Goal: Task Accomplishment & Management: Complete application form

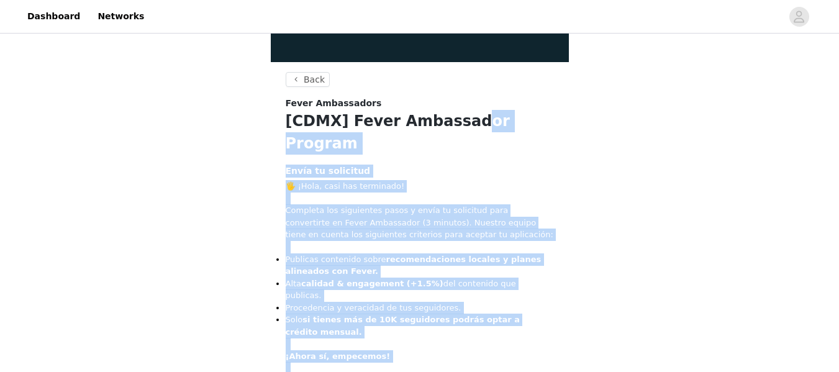
scroll to position [432, 0]
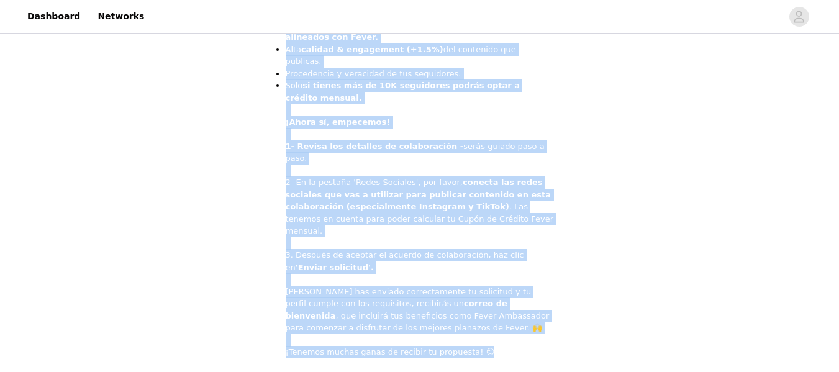
drag, startPoint x: 277, startPoint y: 121, endPoint x: 484, endPoint y: 281, distance: 261.6
click at [484, 281] on section "Back Fever Ambassadors [CDMX] Fever Ambassador Program Envía tu solicitud 🖐️ ¡H…" at bounding box center [420, 110] width 298 height 545
copy section "[LORE] Ipsum Dolorsitam Consect Adipi el seddoeius 🖐️ ¡Temp, inci utl etdolorem…"
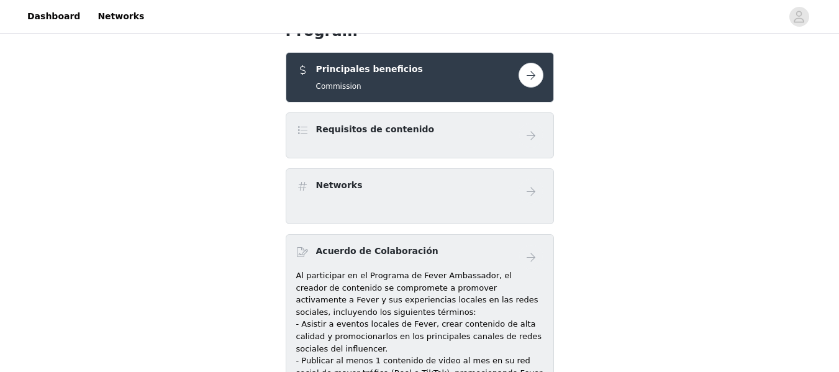
scroll to position [252, 0]
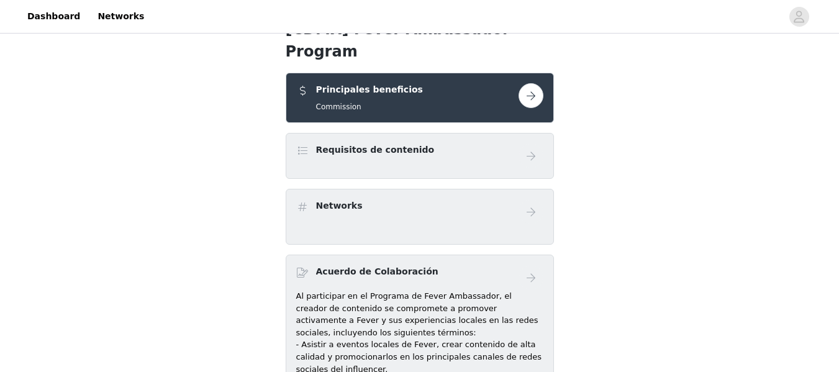
click at [532, 209] on div "Networks" at bounding box center [420, 217] width 268 height 56
click at [474, 290] on p "Al participar en el Programa de Fever Ambassador, el creador de contenido se co…" at bounding box center [419, 314] width 247 height 48
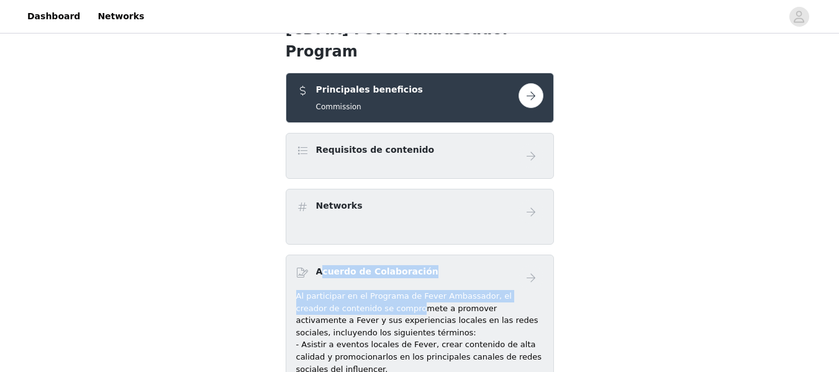
drag, startPoint x: 319, startPoint y: 250, endPoint x: 375, endPoint y: 291, distance: 68.9
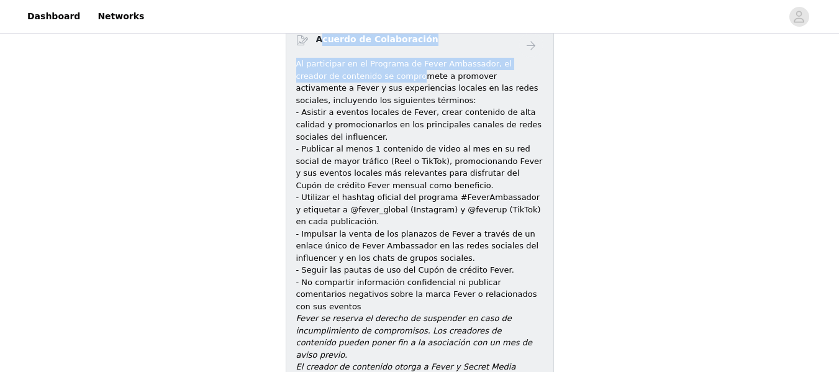
scroll to position [621, 0]
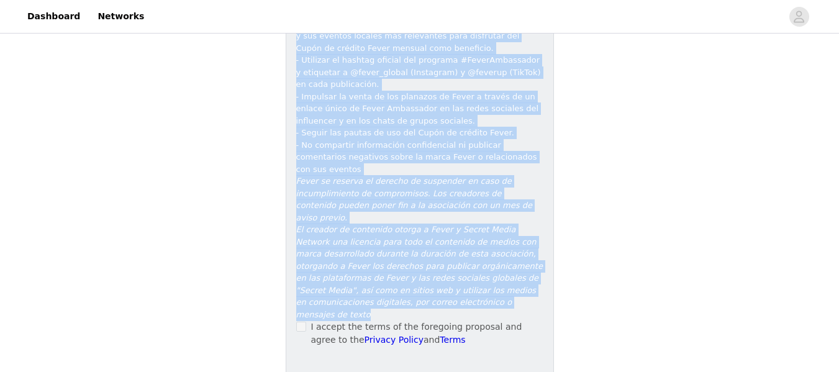
drag, startPoint x: 316, startPoint y: 248, endPoint x: 453, endPoint y: 251, distance: 137.2
click at [453, 251] on div "Acuerdo de Colaboración Al participar en el Programa de Fever Ambassador, el cr…" at bounding box center [419, 124] width 247 height 456
copy div "Loremip do Sitametconse Ad elitseddoe te in Utlabore et Dolor Magnaaliqu, en ad…"
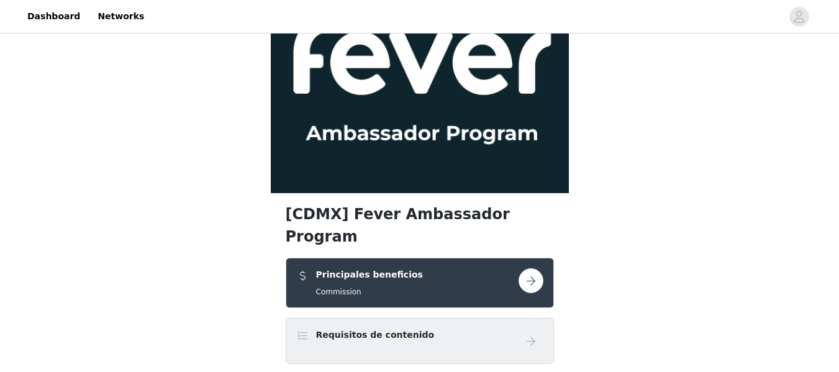
scroll to position [130, 0]
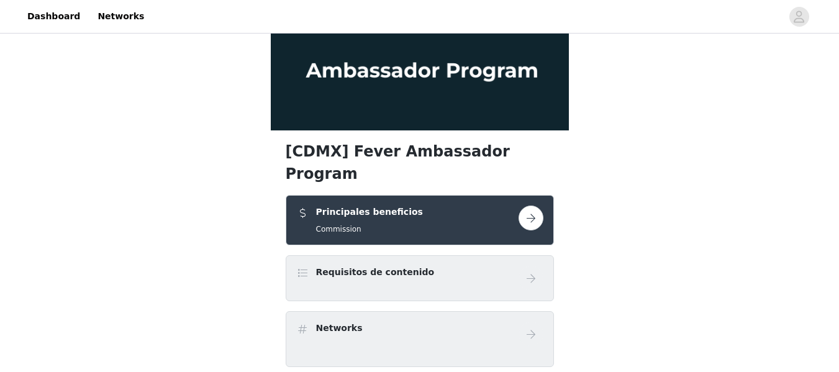
drag, startPoint x: 526, startPoint y: 188, endPoint x: 474, endPoint y: 199, distance: 52.7
click at [474, 205] on div "Principales beneficios Commission" at bounding box center [407, 219] width 222 height 29
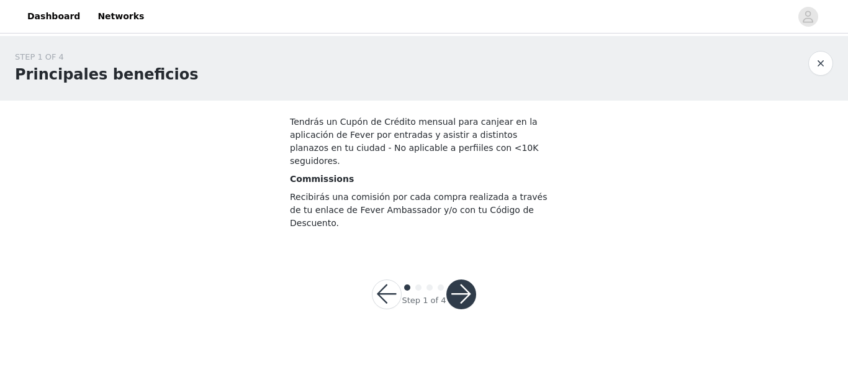
click at [454, 279] on button "button" at bounding box center [461, 294] width 30 height 30
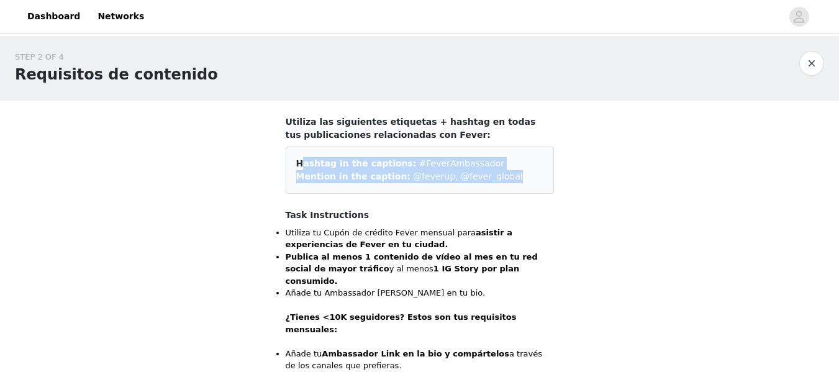
drag, startPoint x: 292, startPoint y: 163, endPoint x: 490, endPoint y: 175, distance: 199.1
click at [490, 175] on div "Hashtag in the captions: #FeverAmbassador Mention in the caption: @feverup, @fe…" at bounding box center [420, 170] width 268 height 47
copy div "Hashtag in the captions: #FeverAmbassador Mention in the caption: @feverup, @fe…"
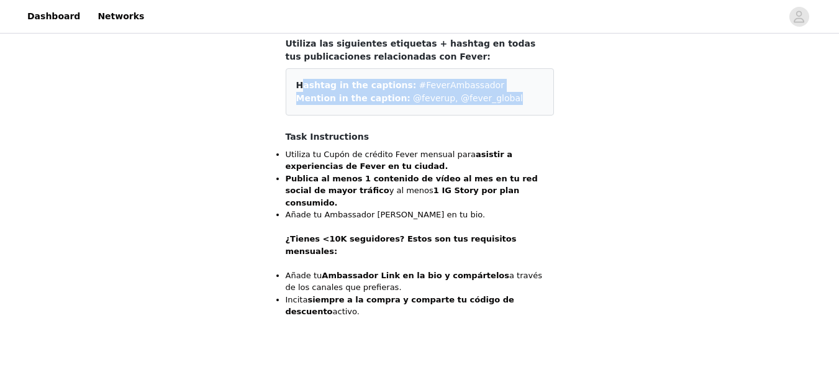
scroll to position [102, 0]
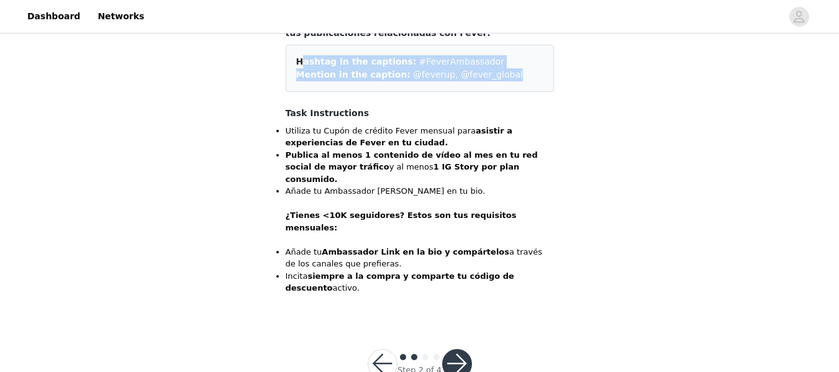
drag, startPoint x: 274, startPoint y: 127, endPoint x: 549, endPoint y: 261, distance: 306.3
click at [549, 261] on section "Utiliza las siguientes etiquetas + hashtag en todas tus publicaciones relaciona…" at bounding box center [420, 159] width 298 height 320
copy div "Utiliza tu Cupón de crédito Fever mensual para asistir a experiencias de Fever …"
click at [456, 349] on button "button" at bounding box center [457, 364] width 30 height 30
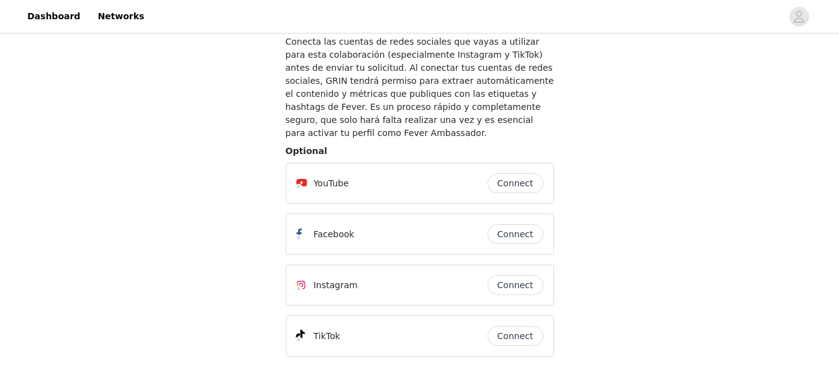
scroll to position [82, 0]
click at [507, 274] on button "Connect" at bounding box center [515, 283] width 56 height 20
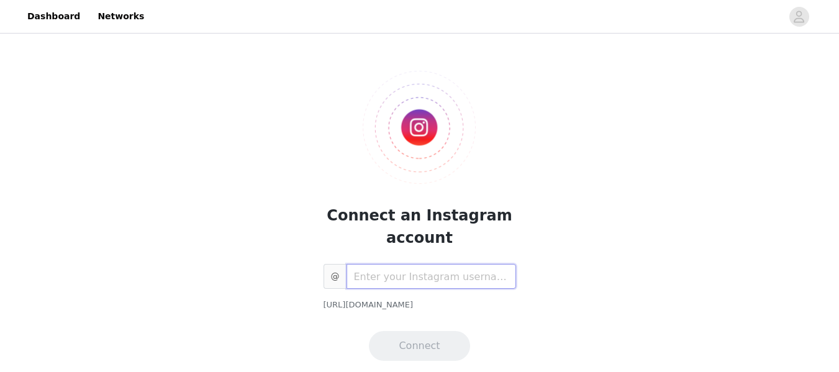
click at [430, 282] on input "text" at bounding box center [430, 276] width 169 height 25
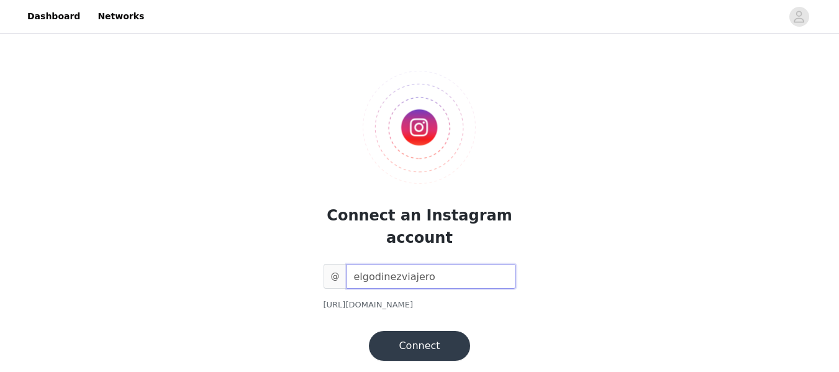
type input "elgodinezviajero"
click at [426, 340] on button "Connect" at bounding box center [419, 346] width 101 height 30
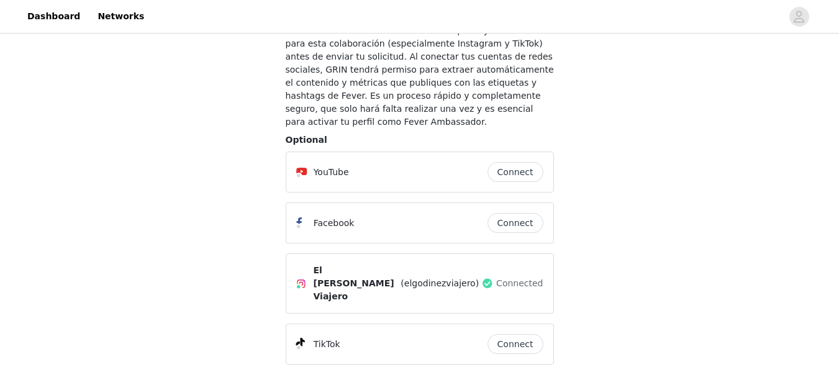
scroll to position [112, 0]
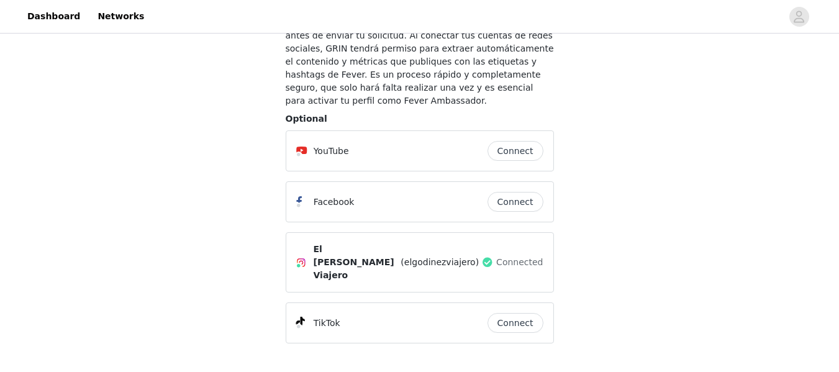
click at [515, 313] on button "Connect" at bounding box center [515, 323] width 56 height 20
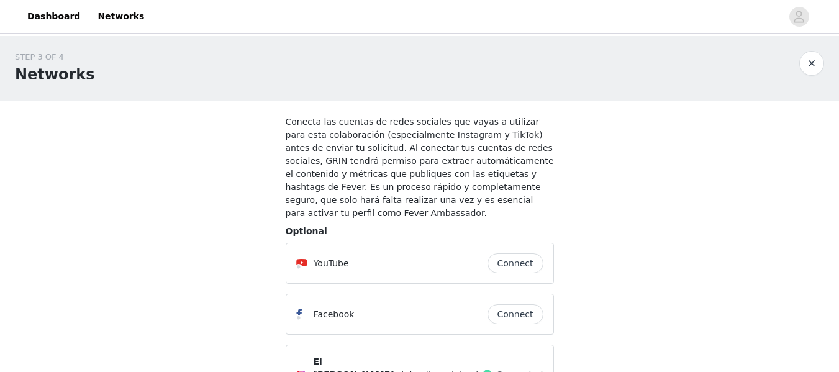
scroll to position [109, 0]
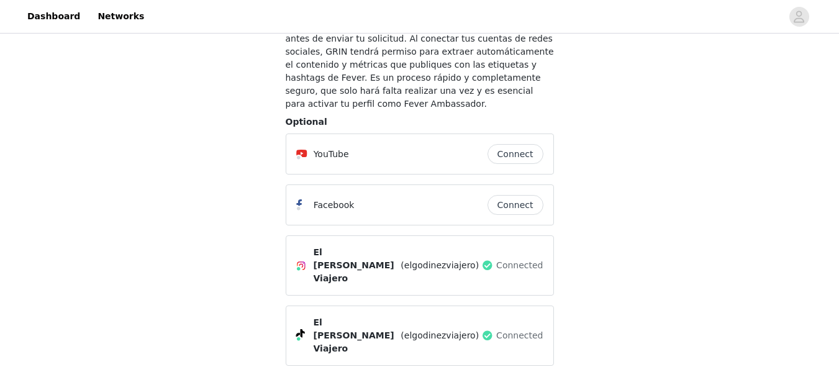
click at [518, 197] on button "Connect" at bounding box center [515, 205] width 56 height 20
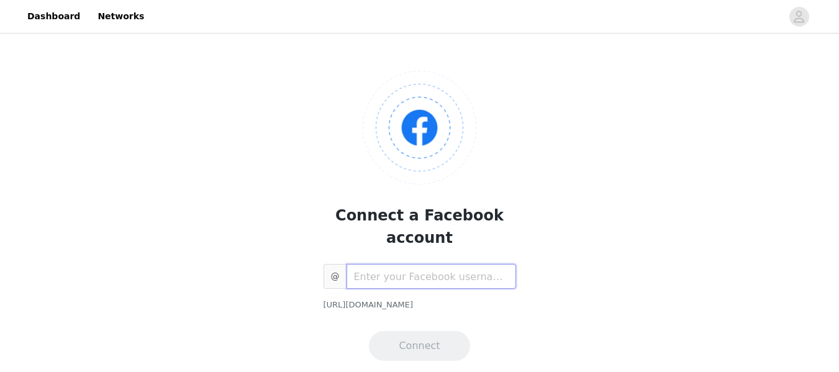
click at [439, 264] on input "text" at bounding box center [430, 276] width 169 height 25
paste input "El [PERSON_NAME] Viajero"
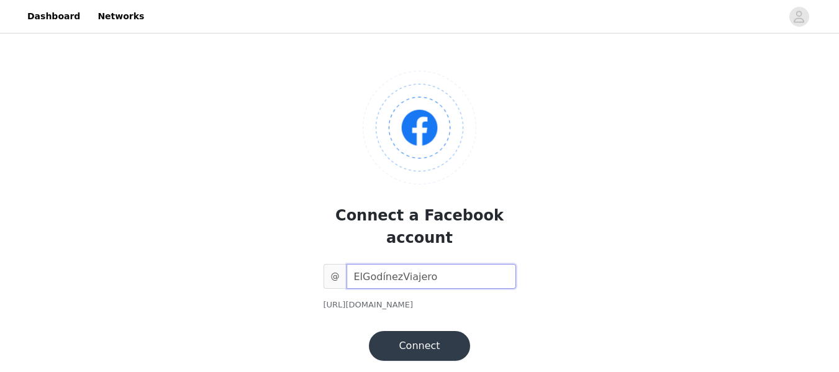
click at [390, 264] on input "ElGodínezViajero" at bounding box center [430, 276] width 169 height 25
type input "ElGodínezViajero"
click at [423, 331] on button "Connect" at bounding box center [419, 346] width 101 height 30
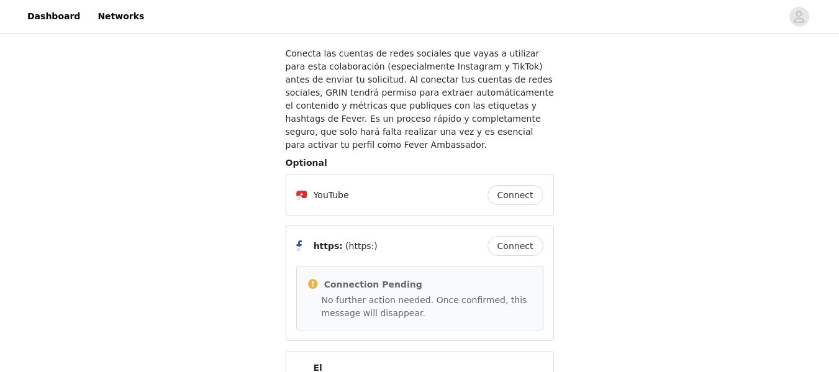
scroll to position [72, 0]
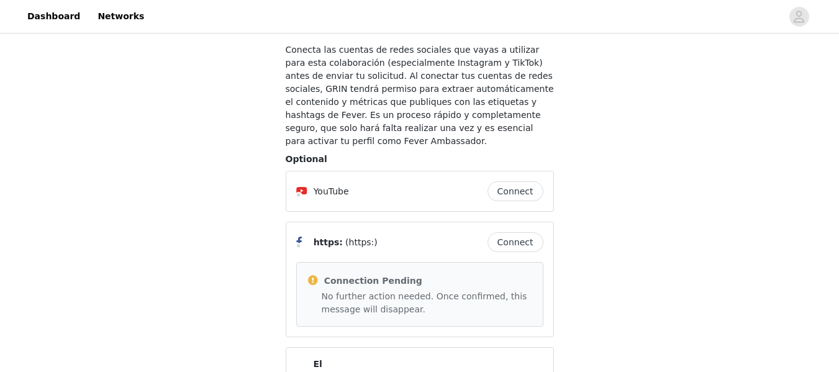
click at [504, 181] on button "Connect" at bounding box center [515, 191] width 56 height 20
click at [639, 45] on div "STEP 3 OF 4 Networks Conecta las cuentas de redes sociales que vayas a utilizar…" at bounding box center [419, 233] width 839 height 538
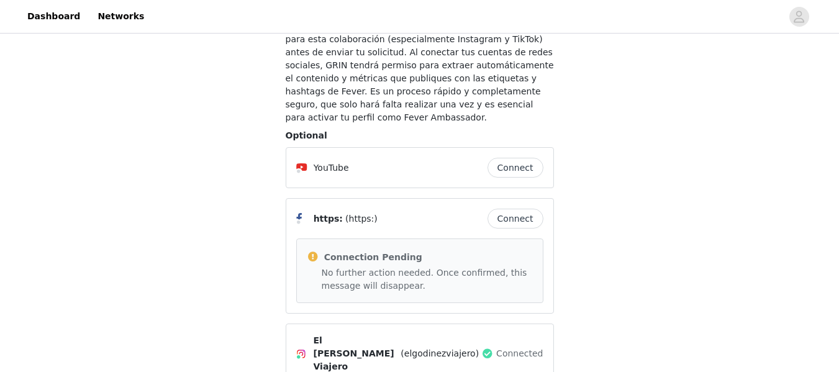
scroll to position [240, 0]
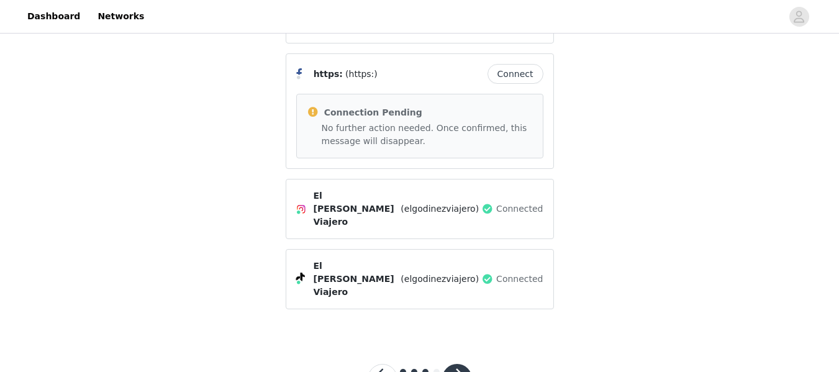
click at [457, 364] on button "button" at bounding box center [457, 379] width 30 height 30
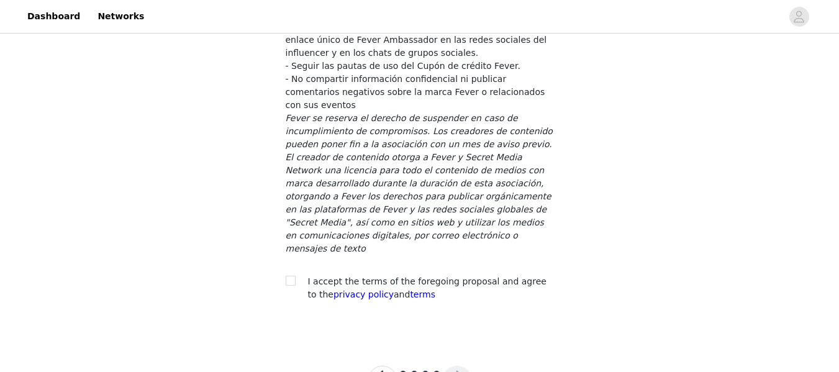
scroll to position [325, 0]
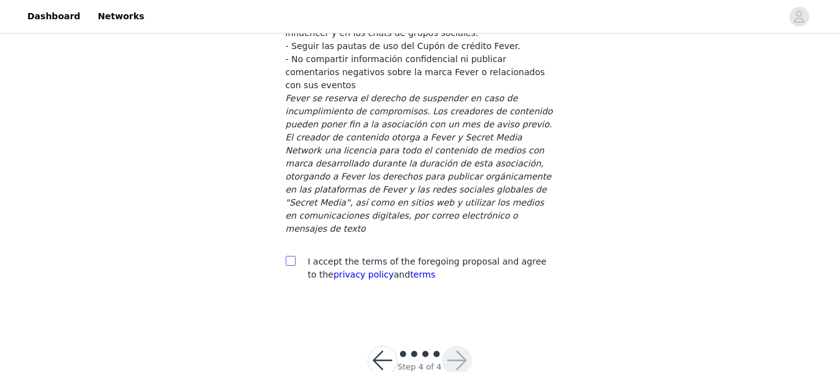
click at [291, 256] on input "checkbox" at bounding box center [290, 260] width 9 height 9
checkbox input "true"
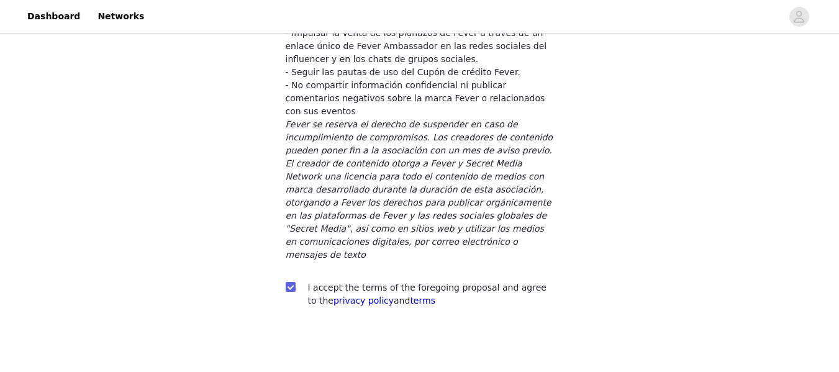
scroll to position [333, 0]
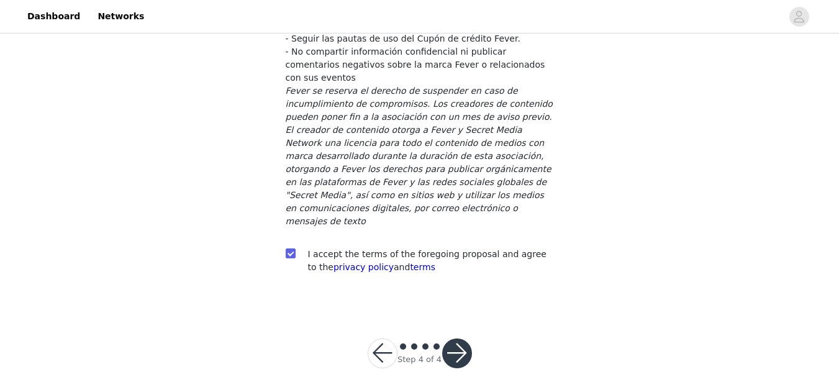
click at [453, 338] on button "button" at bounding box center [457, 353] width 30 height 30
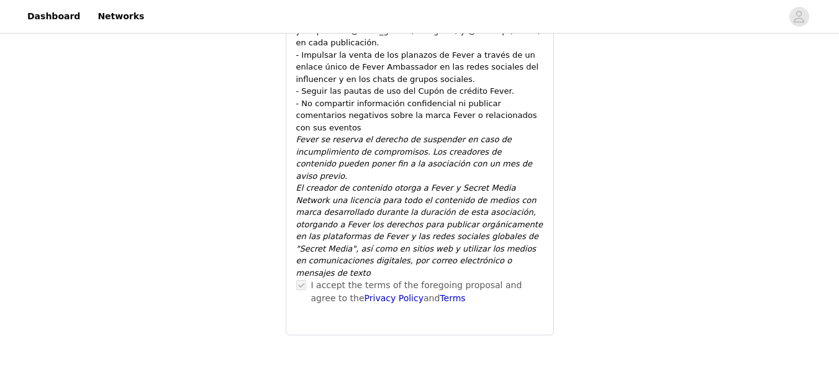
scroll to position [756, 0]
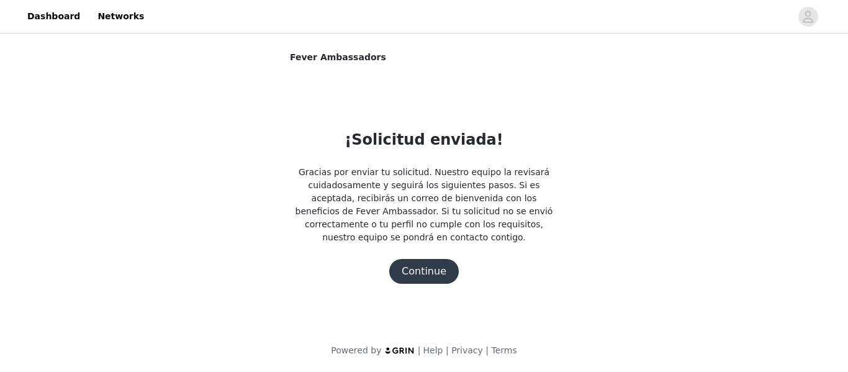
click at [421, 264] on button "Continue" at bounding box center [424, 271] width 70 height 25
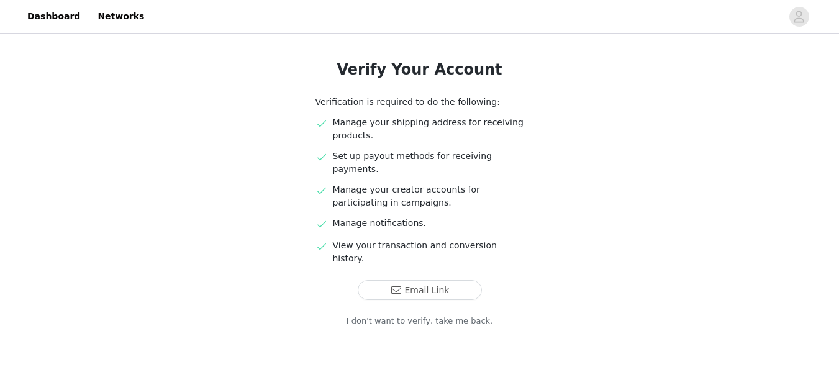
scroll to position [88, 0]
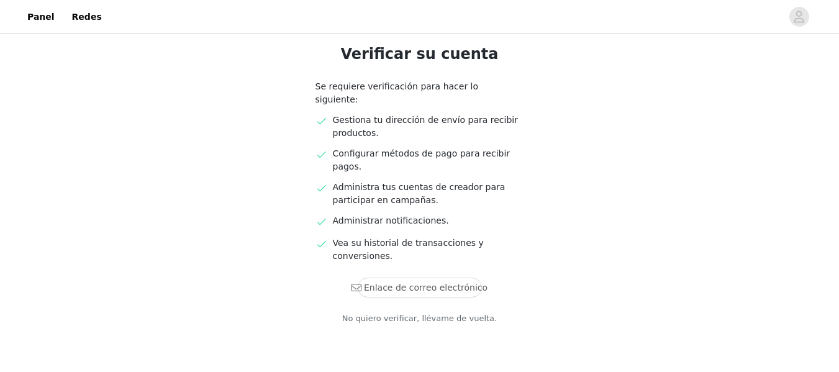
click at [692, 128] on div "Verificar su cuenta Se requiere verificación para hacer lo siguiente: Gestiona …" at bounding box center [419, 177] width 839 height 459
click at [407, 278] on button "Enlace de correo electrónico" at bounding box center [420, 288] width 124 height 20
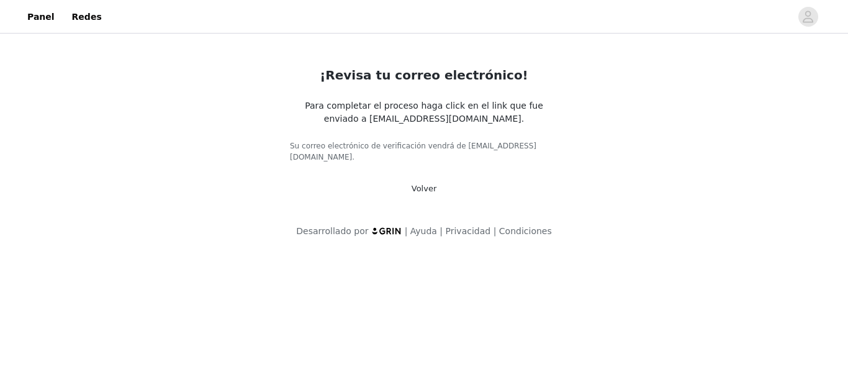
click at [425, 184] on font "Volver" at bounding box center [424, 188] width 25 height 9
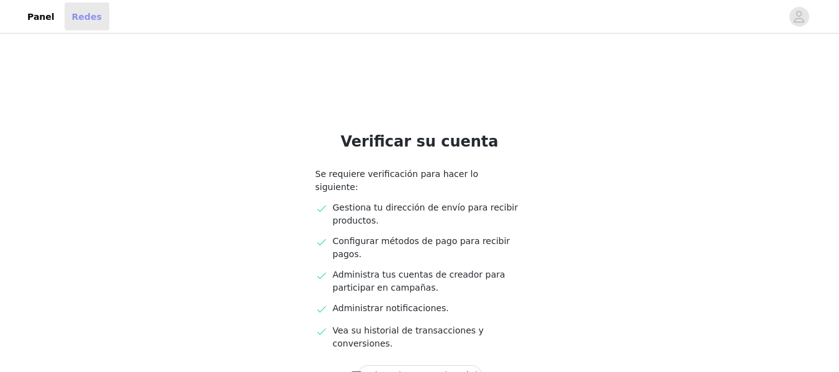
click at [72, 19] on font "Redes" at bounding box center [87, 16] width 30 height 10
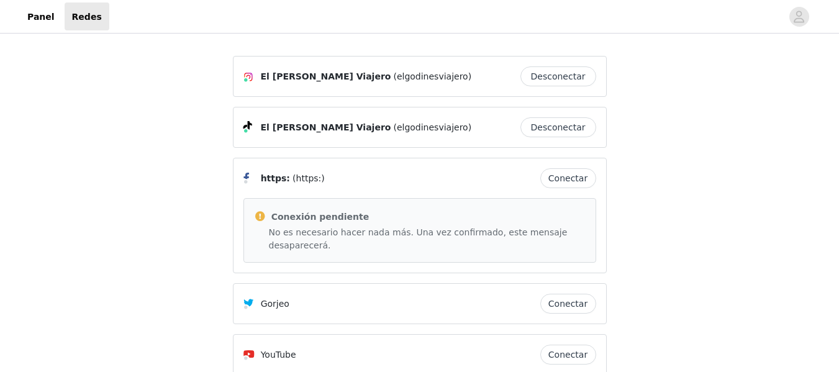
click at [16, 16] on div "Panel Redes" at bounding box center [419, 16] width 839 height 28
click at [36, 17] on font "Panel" at bounding box center [40, 16] width 27 height 10
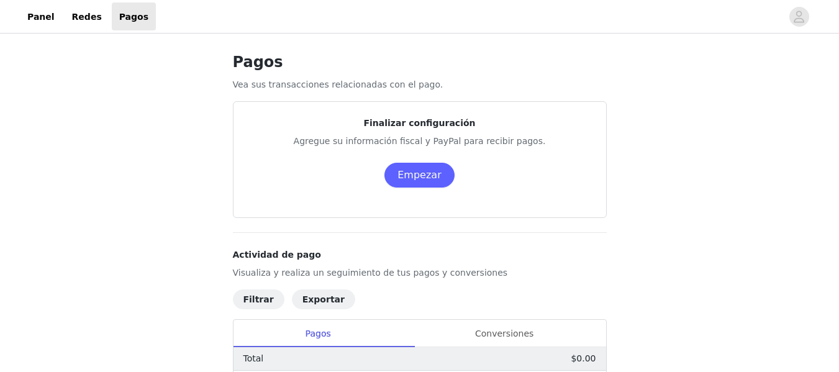
click at [552, 131] on div "Finalizar configuración Agregue su información fiscal y PayPal para recibir pag…" at bounding box center [419, 160] width 343 height 86
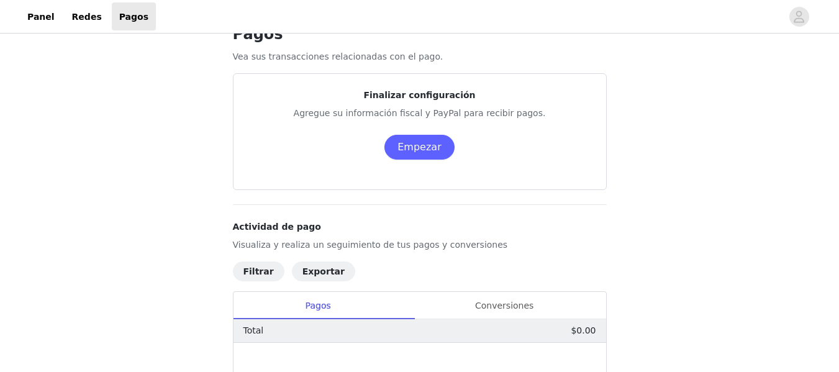
scroll to position [2, 0]
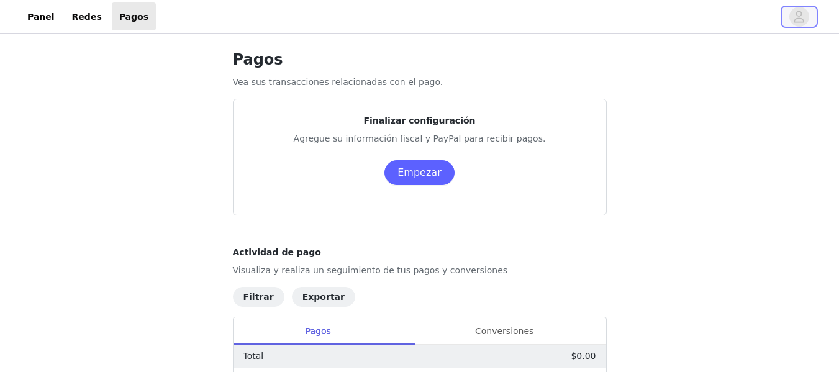
click at [799, 21] on icon "avatar" at bounding box center [799, 17] width 12 height 20
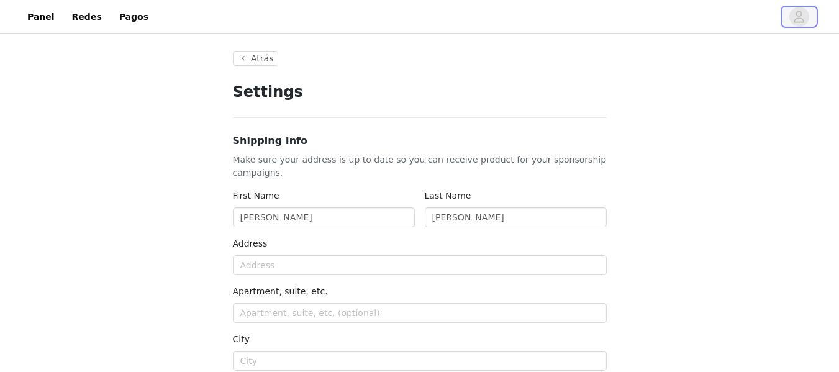
type input "+1 (United States)"
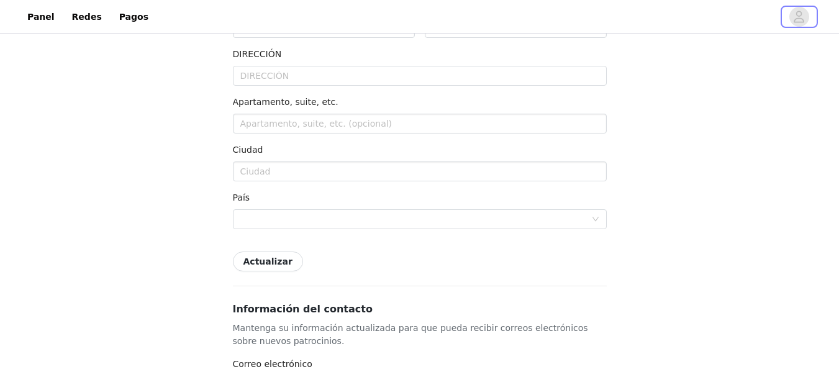
scroll to position [219, 0]
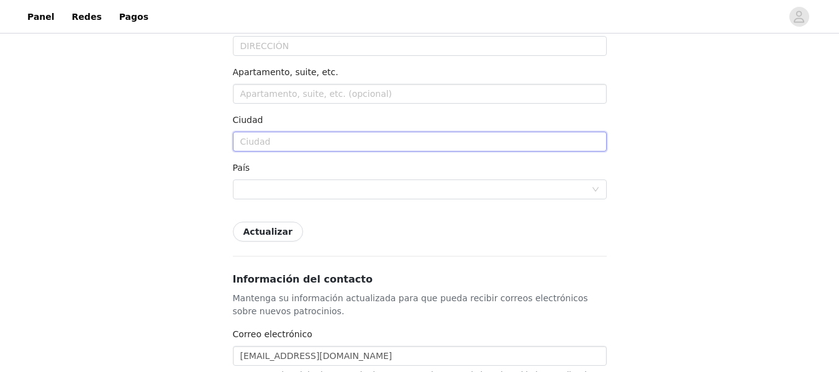
click at [409, 140] on input "text" at bounding box center [420, 142] width 374 height 20
click at [531, 174] on div "País" at bounding box center [420, 170] width 374 height 18
click at [500, 191] on div at bounding box center [415, 189] width 351 height 19
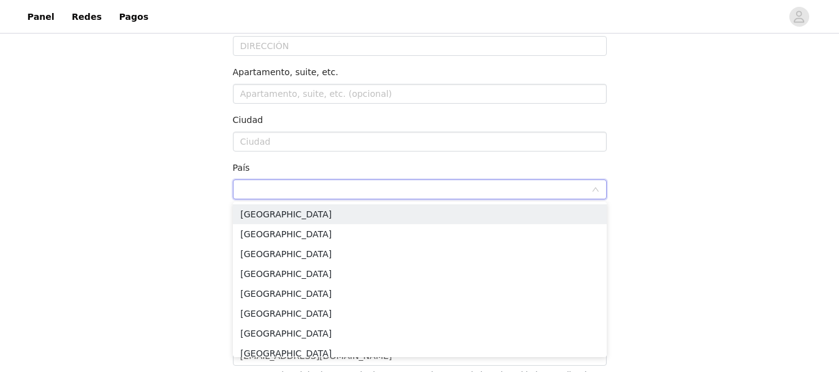
type input "c"
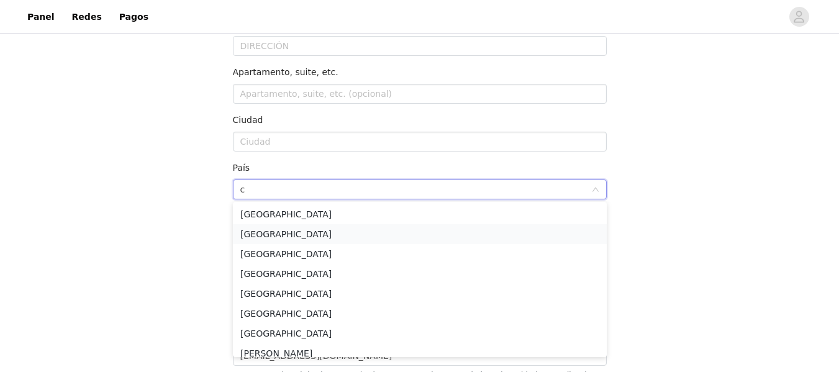
click at [376, 233] on li "Mexico" at bounding box center [420, 234] width 374 height 20
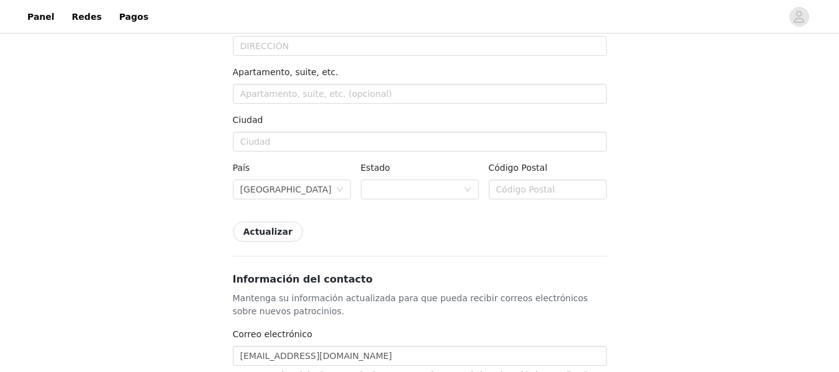
click at [441, 200] on div "Estado" at bounding box center [420, 182] width 118 height 43
click at [443, 196] on div at bounding box center [415, 189] width 95 height 19
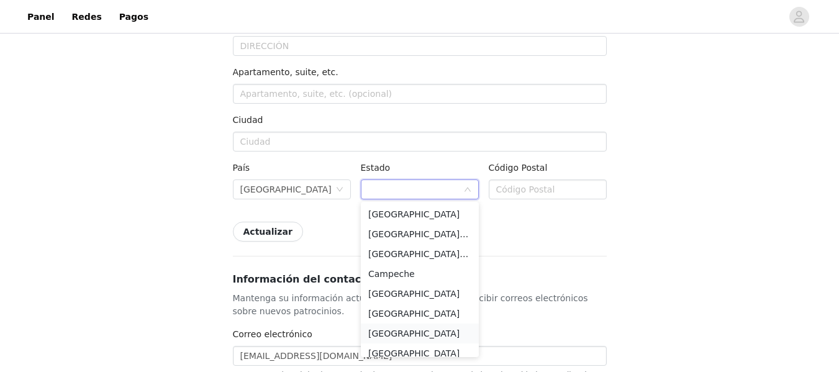
click at [416, 332] on li "Ciudad de México" at bounding box center [420, 333] width 118 height 20
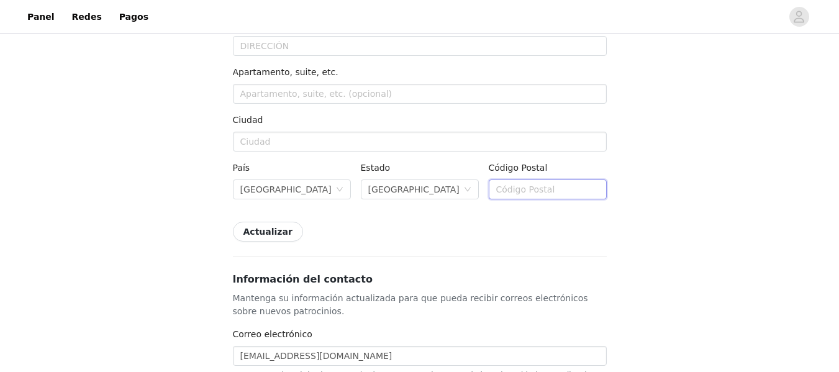
click at [531, 189] on input "text" at bounding box center [548, 189] width 118 height 20
type input "NARANJO"
type input "SANTA MARIA LA RIBERA"
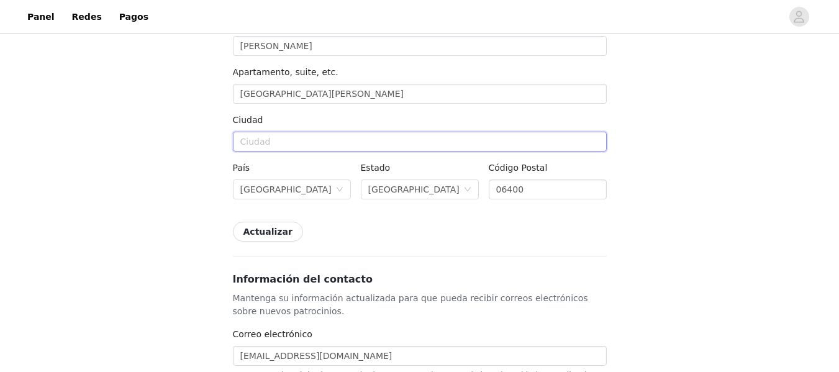
type input "CUAUHTEMOC"
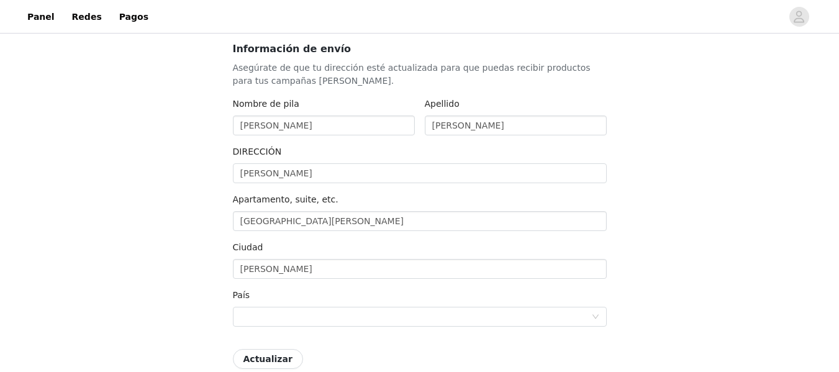
scroll to position [85, 0]
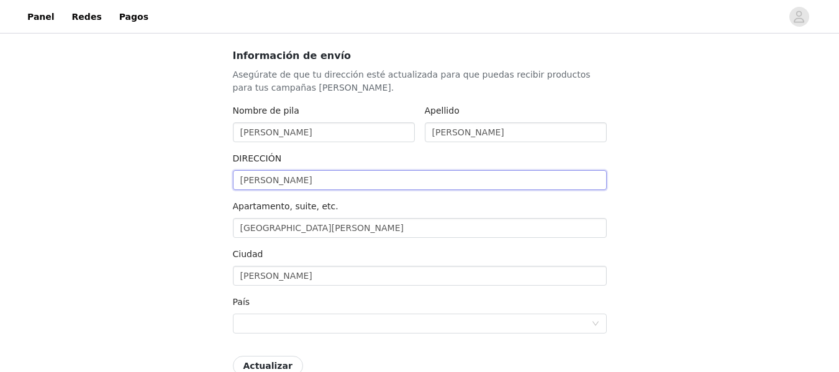
click at [323, 174] on input "NARANJO" at bounding box center [420, 180] width 374 height 20
type input "NARANJO"
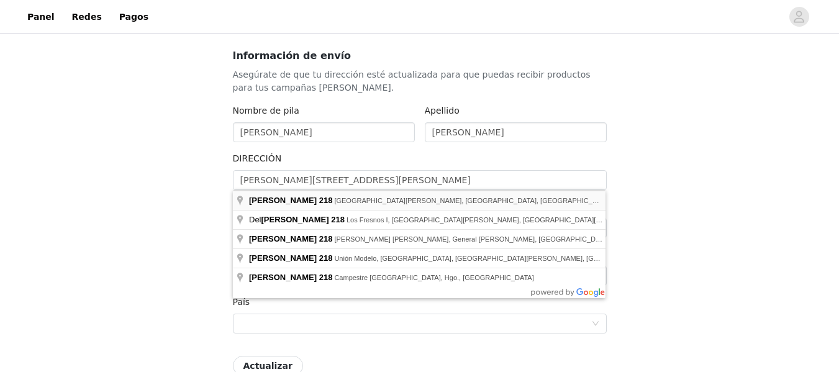
type input "218 Naranjo"
type input "Ciudad de México"
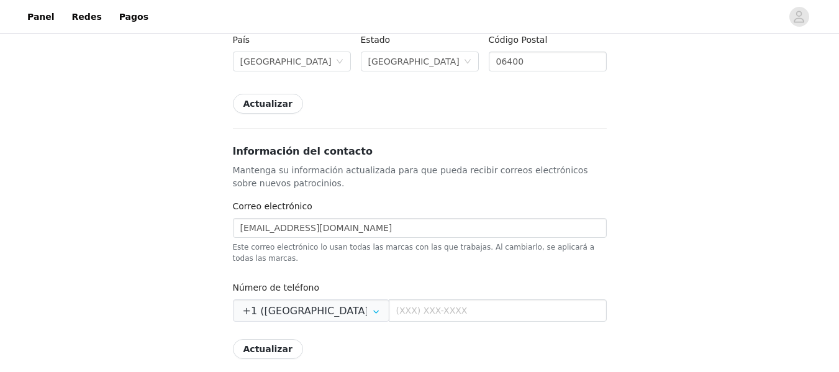
scroll to position [350, 0]
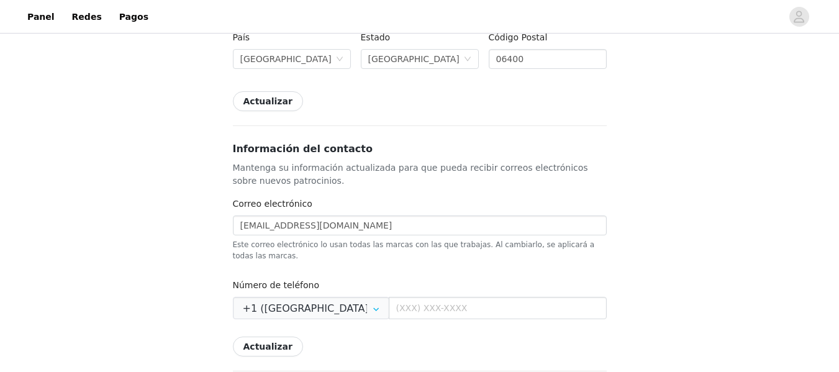
click at [278, 101] on button "Actualizar" at bounding box center [268, 101] width 70 height 20
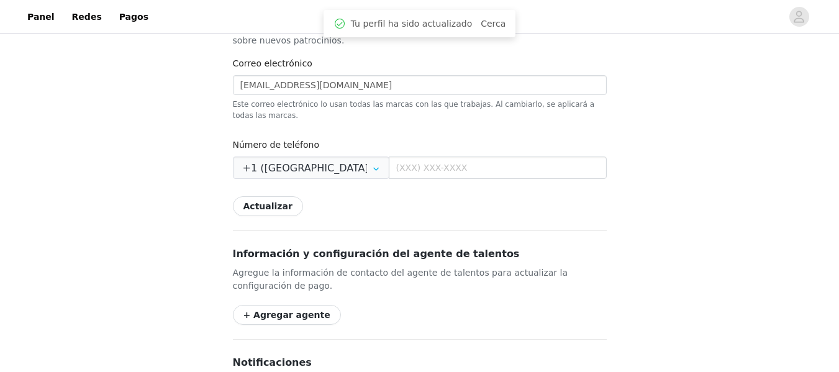
scroll to position [499, 0]
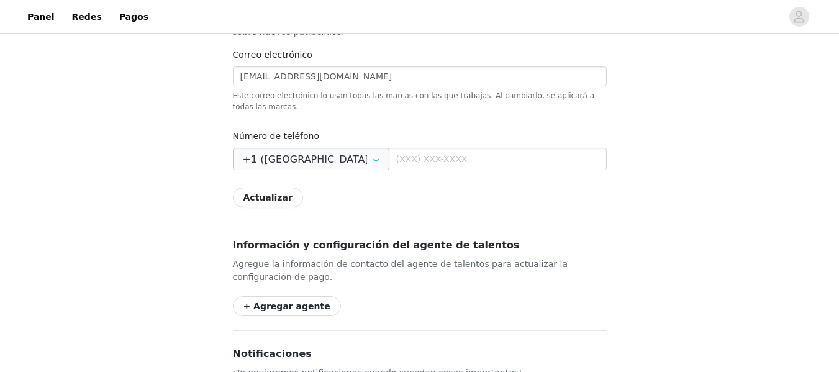
click at [366, 150] on icon at bounding box center [376, 159] width 20 height 22
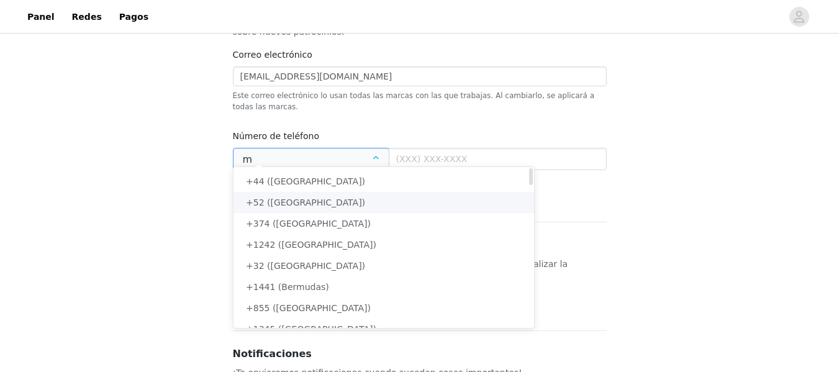
click at [322, 210] on li "+52 (México)" at bounding box center [388, 202] width 310 height 21
type input "+52 (Mexico)"
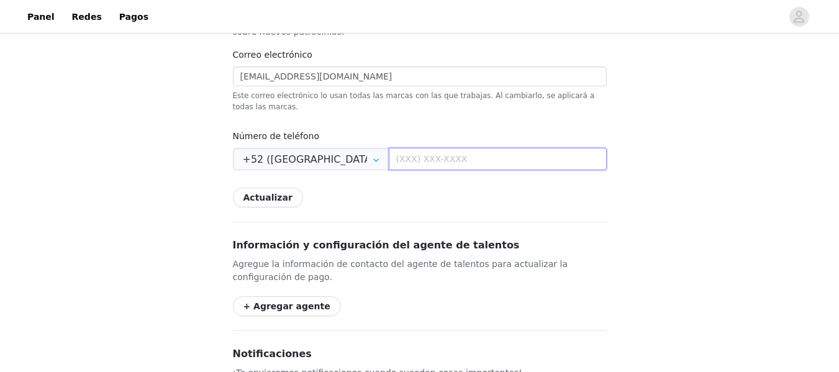
click at [404, 148] on input "text" at bounding box center [498, 159] width 218 height 22
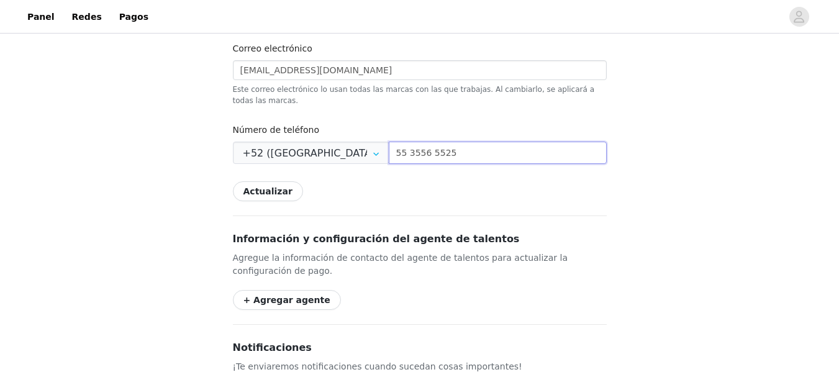
scroll to position [509, 0]
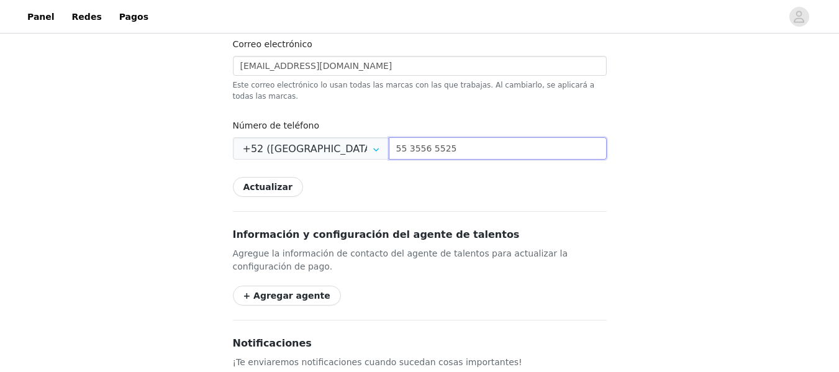
type input "55 3556 5525"
click at [268, 177] on button "Actualizar" at bounding box center [268, 187] width 70 height 20
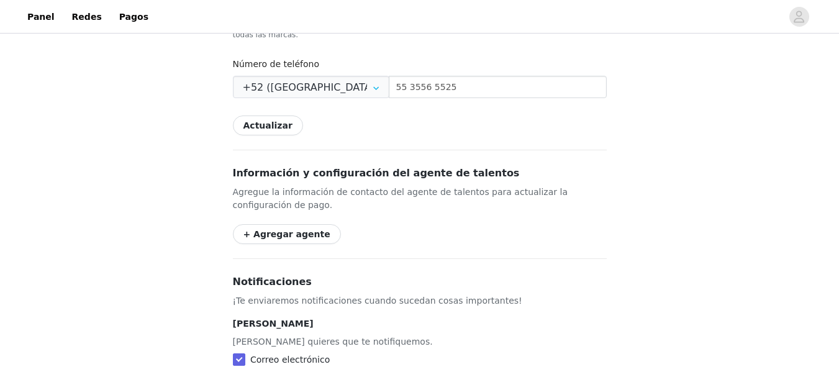
scroll to position [569, 0]
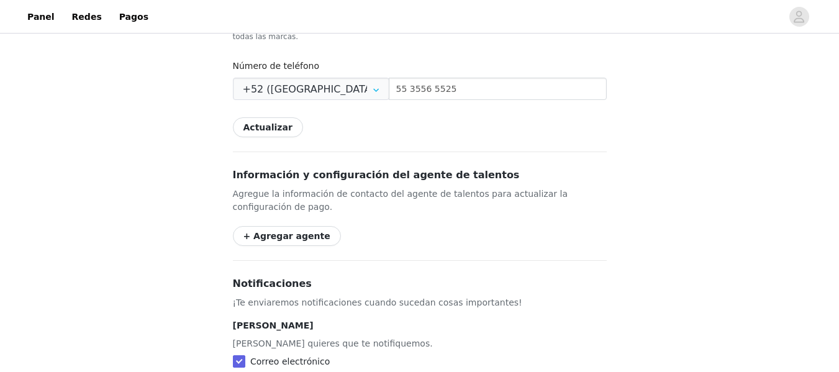
click at [310, 226] on button "+ Agregar agente" at bounding box center [287, 236] width 108 height 20
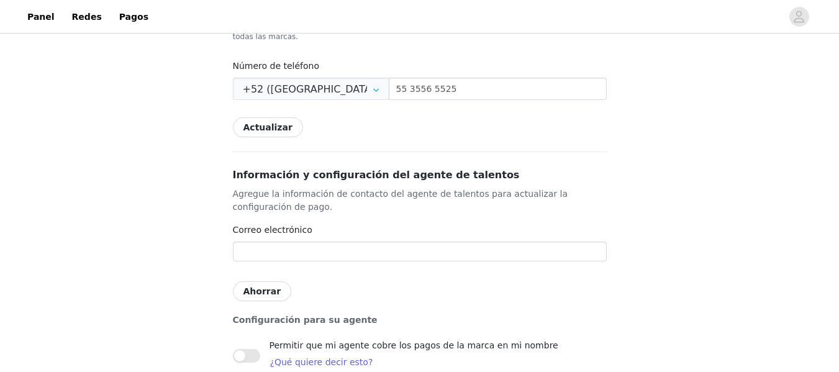
click at [307, 230] on div "Correo electrónico" at bounding box center [420, 233] width 374 height 18
click at [305, 242] on input "text" at bounding box center [420, 252] width 374 height 20
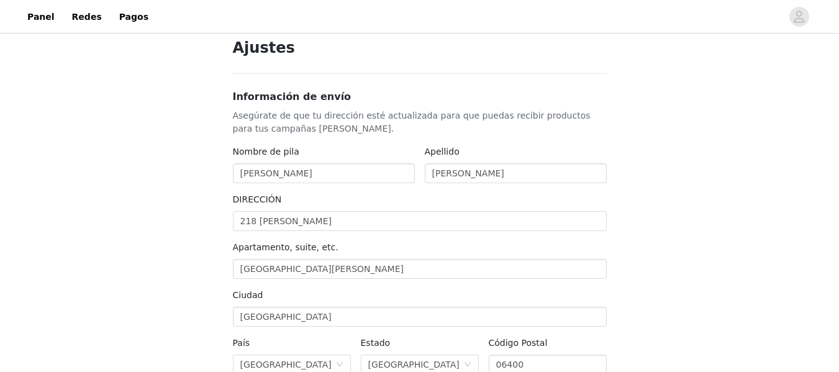
scroll to position [0, 0]
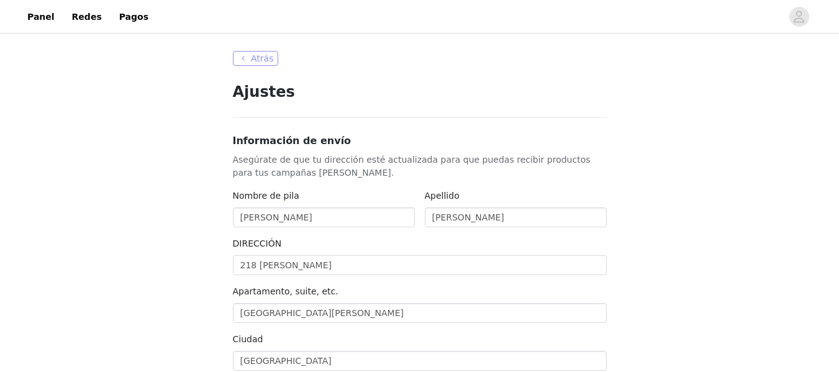
click at [253, 61] on button "Atrás" at bounding box center [256, 58] width 46 height 15
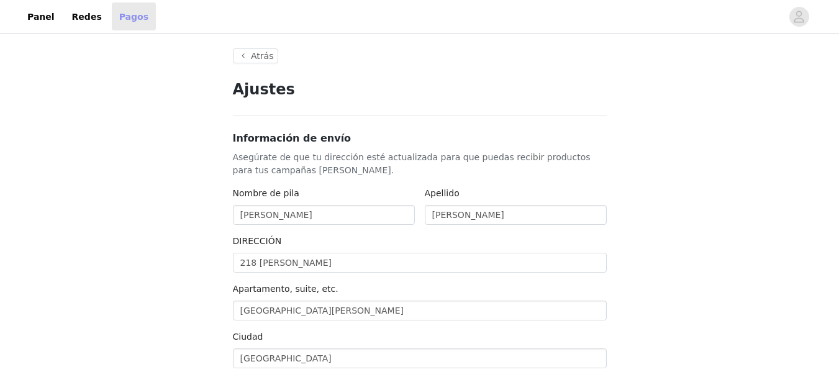
click at [119, 16] on font "Pagos" at bounding box center [133, 16] width 29 height 10
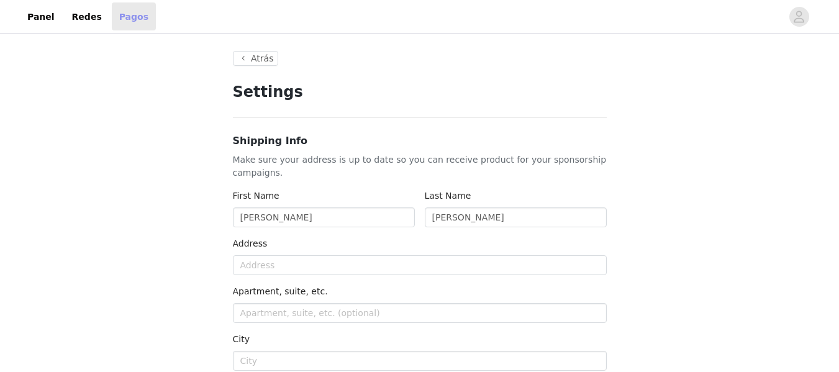
type input "+1 (United States)"
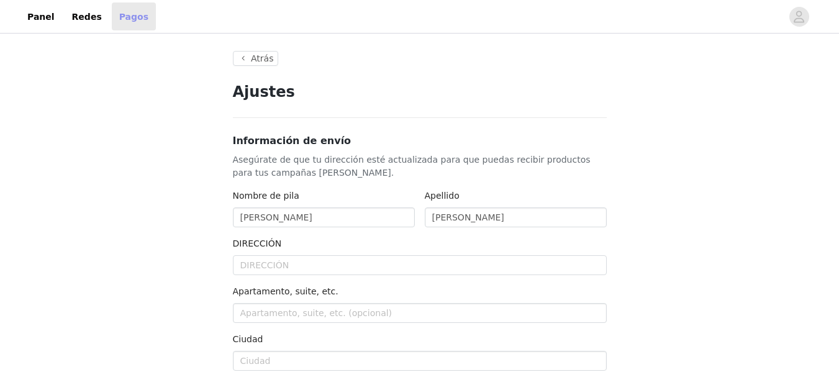
click at [133, 19] on link "Pagos" at bounding box center [134, 16] width 44 height 28
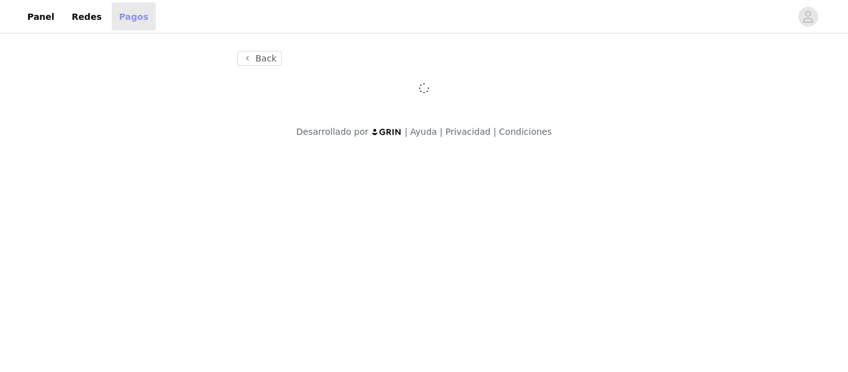
click at [133, 19] on link "Pagos" at bounding box center [134, 16] width 44 height 28
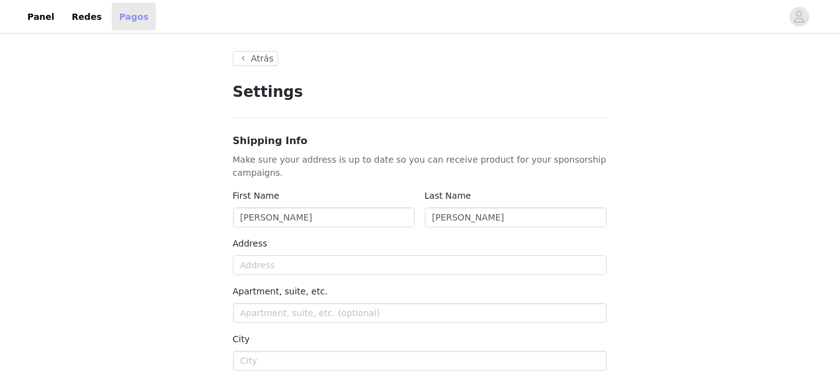
type input "+1 (United States)"
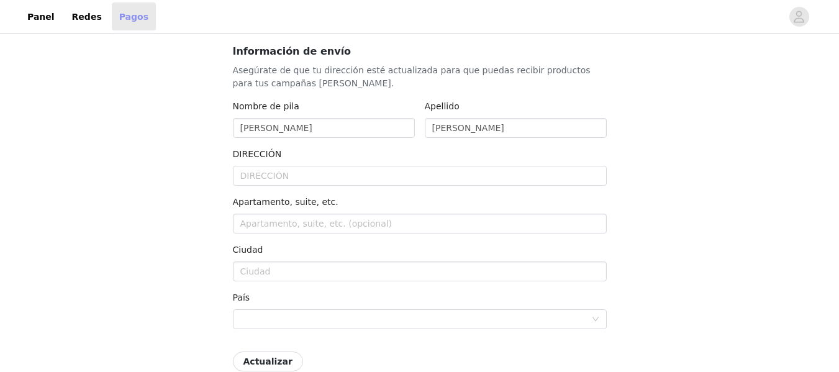
scroll to position [88, 0]
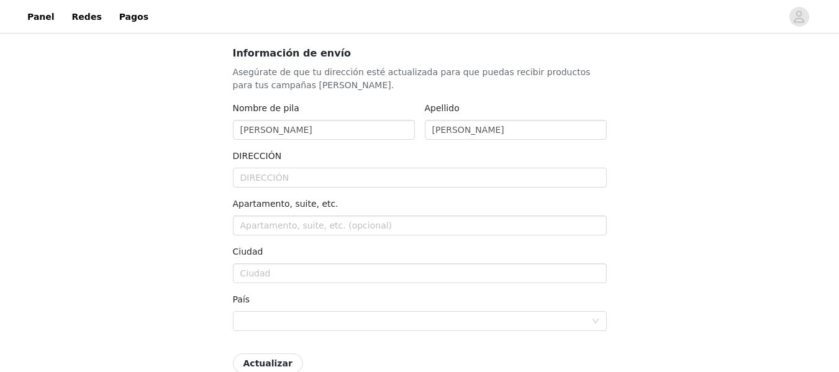
click at [325, 188] on div "DIRECCIÓN" at bounding box center [420, 171] width 374 height 43
click at [324, 182] on input "text" at bounding box center [420, 178] width 374 height 20
type input "NARANJO"
type input "SANTA MARIA LA RIBERA"
type input "CUAUHTEMOC"
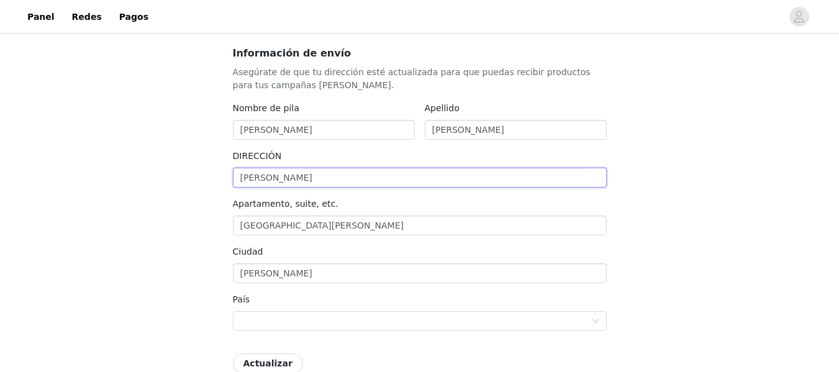
type input "NARANJO"
type input "218 Naranjo"
type input "Ciudad de México"
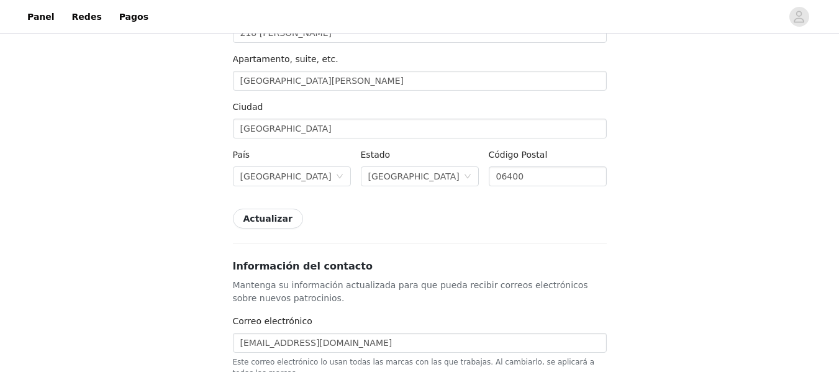
scroll to position [268, 0]
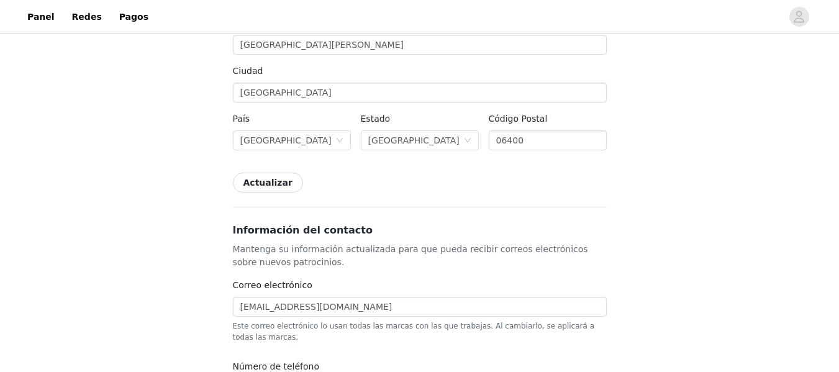
click at [275, 178] on button "Actualizar" at bounding box center [268, 183] width 70 height 20
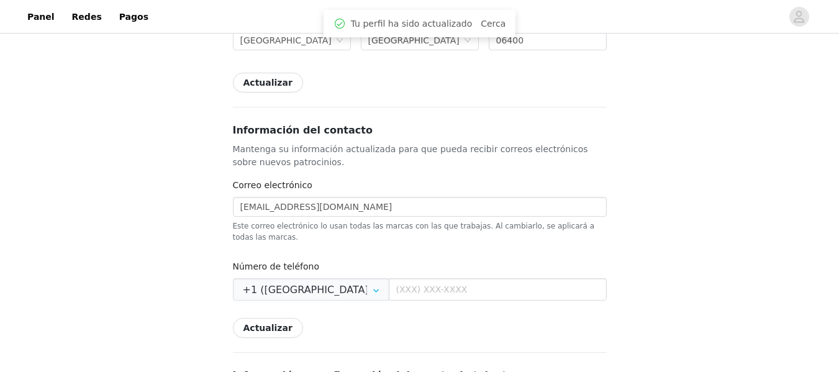
scroll to position [432, 0]
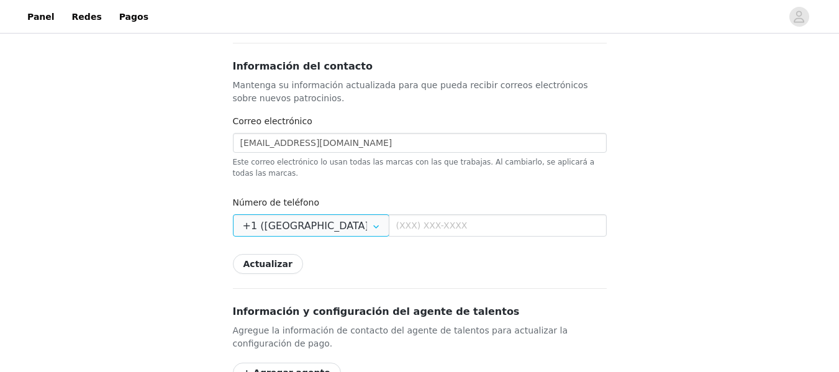
click at [347, 214] on input "+1 (United States)" at bounding box center [311, 225] width 156 height 22
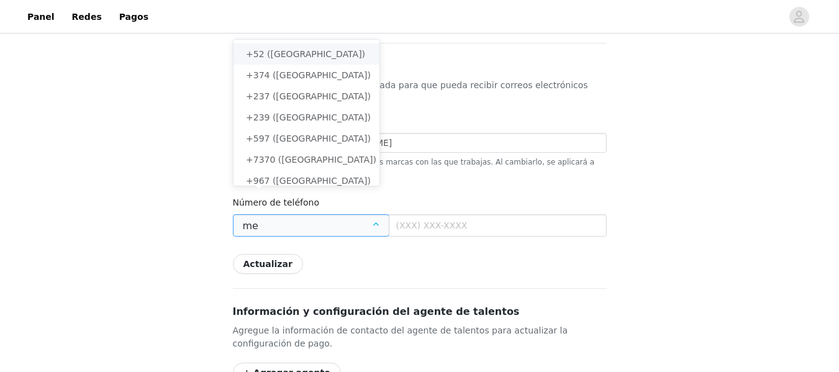
click at [312, 55] on li "+52 (México)" at bounding box center [310, 53] width 155 height 21
type input "+52 (Mexico)"
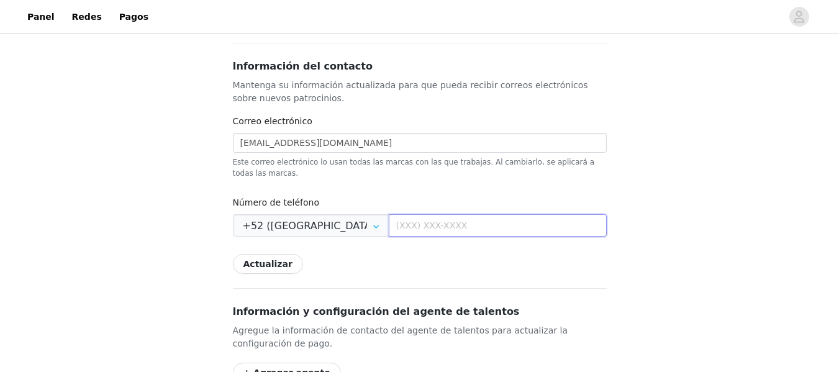
click at [398, 214] on input "text" at bounding box center [498, 225] width 218 height 22
drag, startPoint x: 463, startPoint y: 212, endPoint x: 366, endPoint y: 215, distance: 96.3
click at [366, 215] on div "+52 (Mexico) 56 4002 3750" at bounding box center [420, 225] width 374 height 22
type input "55 3556 5525"
click at [266, 254] on button "Actualizar" at bounding box center [268, 264] width 70 height 20
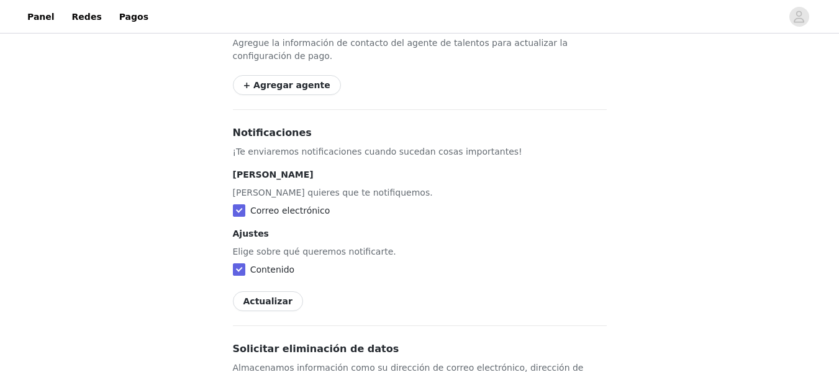
scroll to position [826, 0]
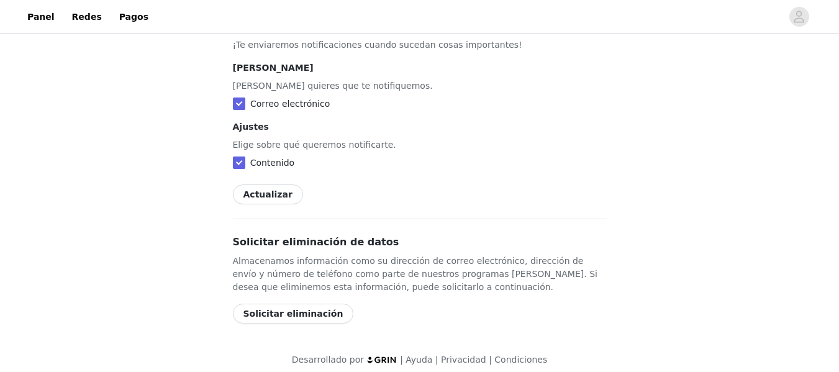
click at [278, 186] on button "Actualizar" at bounding box center [268, 194] width 70 height 20
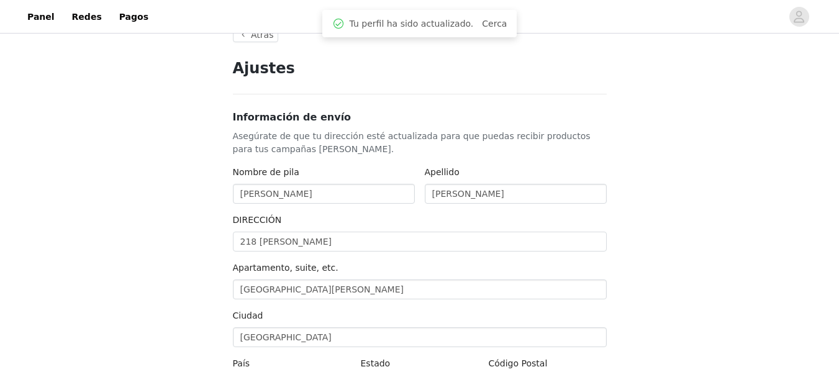
scroll to position [4, 0]
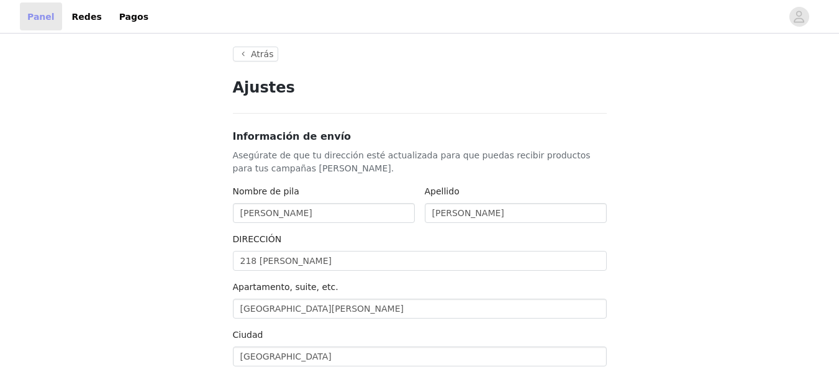
click at [23, 19] on link "Panel" at bounding box center [41, 16] width 42 height 28
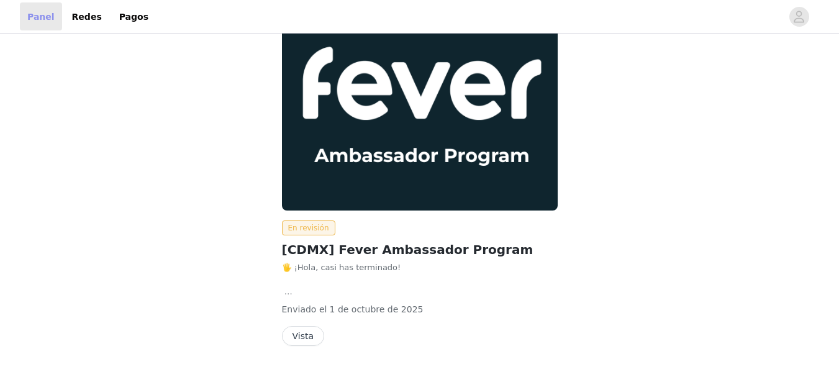
scroll to position [84, 0]
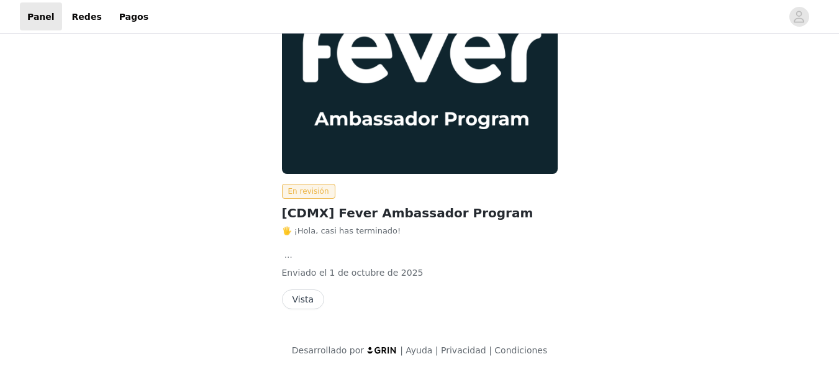
click at [299, 304] on button "Vista" at bounding box center [303, 299] width 43 height 20
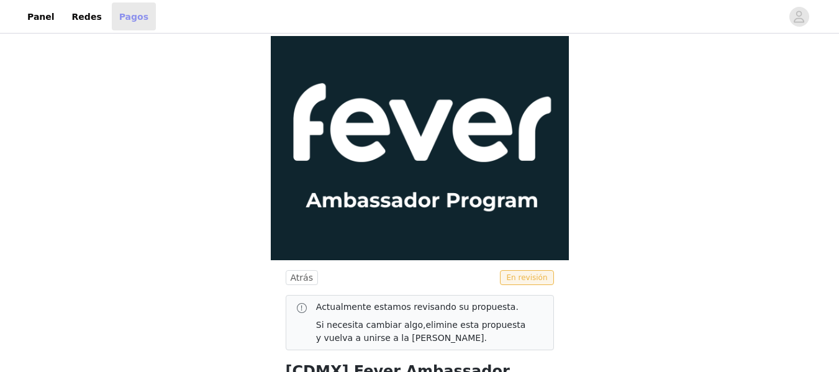
click at [122, 20] on font "Pagos" at bounding box center [133, 16] width 29 height 10
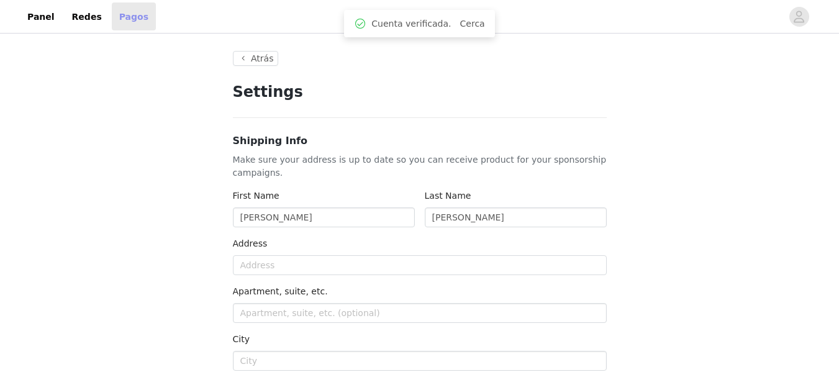
type input "+1 (United States)"
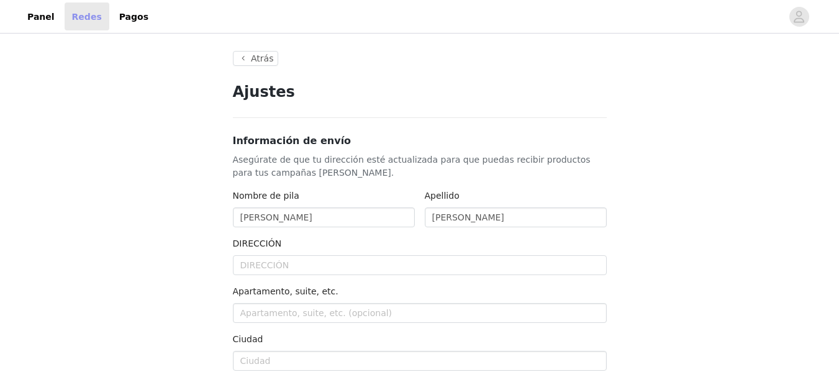
click at [73, 14] on font "Redes" at bounding box center [87, 16] width 30 height 10
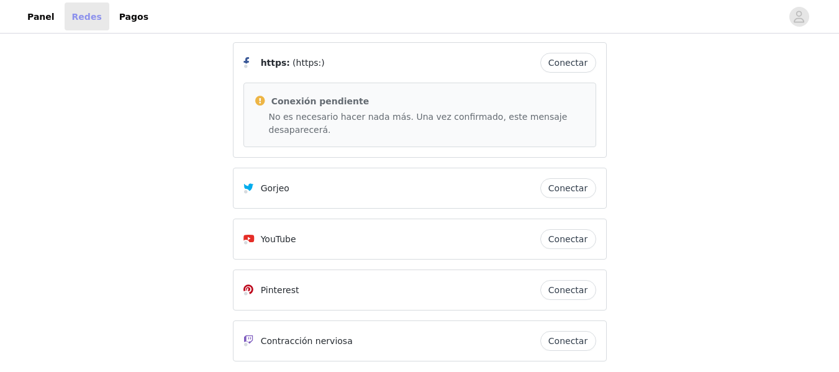
scroll to position [160, 0]
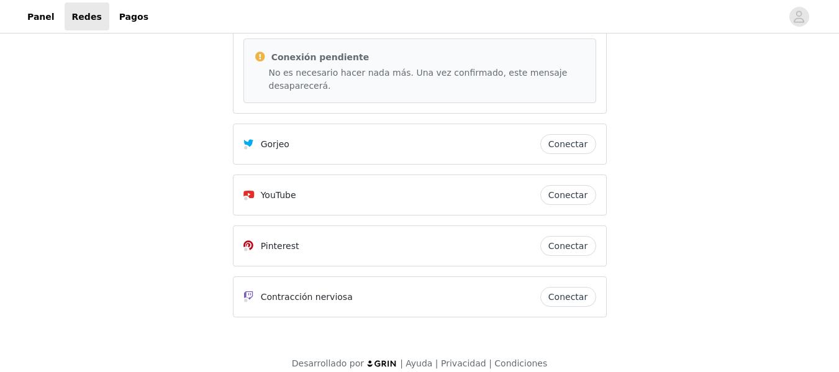
click at [574, 186] on button "Conectar" at bounding box center [568, 195] width 56 height 20
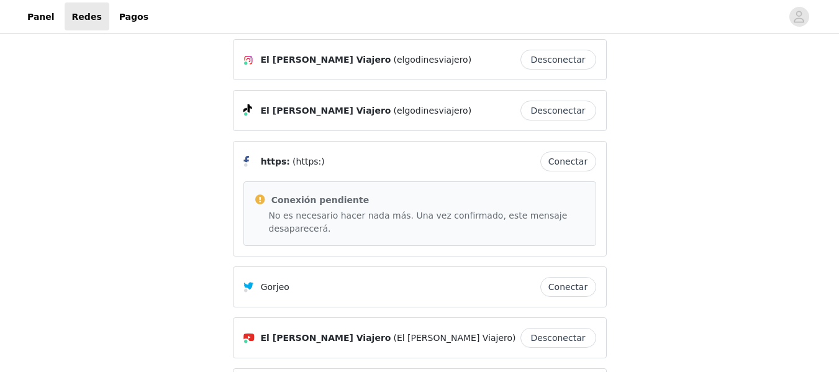
scroll to position [0, 0]
